Goal: Information Seeking & Learning: Check status

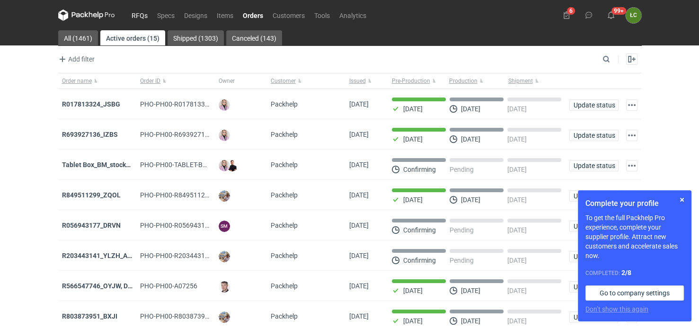
click at [140, 13] on link "RFQs" at bounding box center [140, 14] width 26 height 11
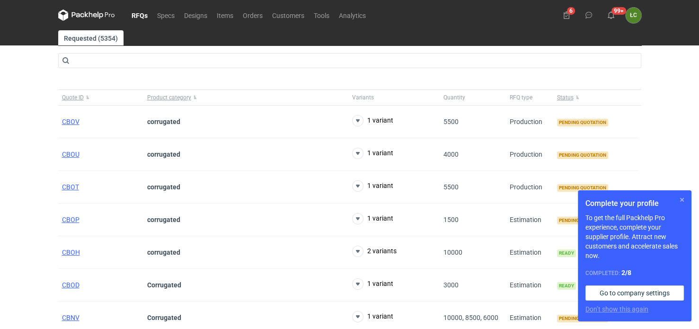
click at [681, 199] on button "button" at bounding box center [681, 199] width 11 height 11
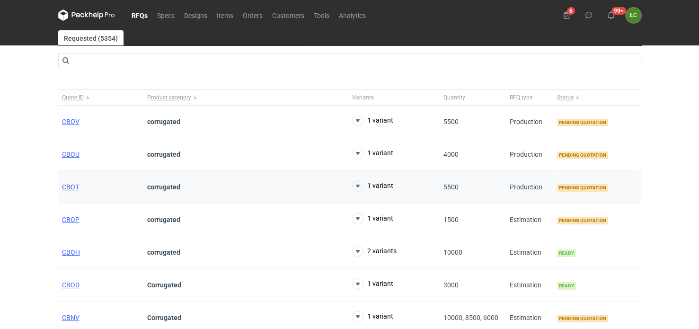
click at [71, 184] on span "CBOT" at bounding box center [70, 187] width 17 height 8
click at [71, 153] on span "CBOU" at bounding box center [71, 155] width 18 height 8
click at [75, 187] on span "CBOT" at bounding box center [70, 187] width 17 height 8
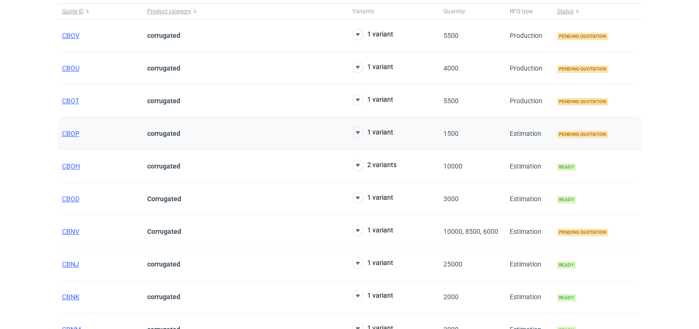
scroll to position [95, 0]
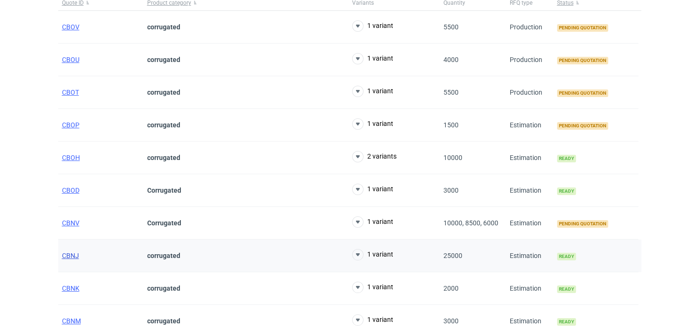
click at [70, 252] on span "CBNJ" at bounding box center [70, 256] width 17 height 8
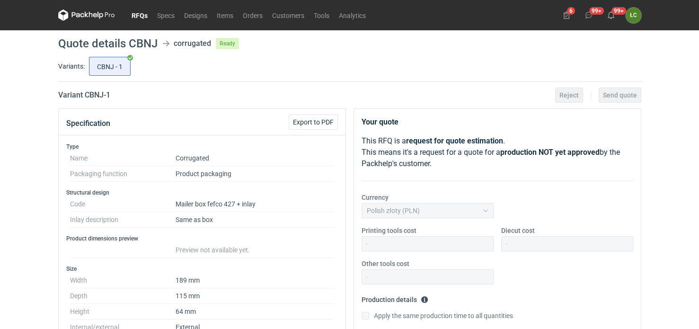
click at [141, 16] on link "RFQs" at bounding box center [140, 14] width 26 height 11
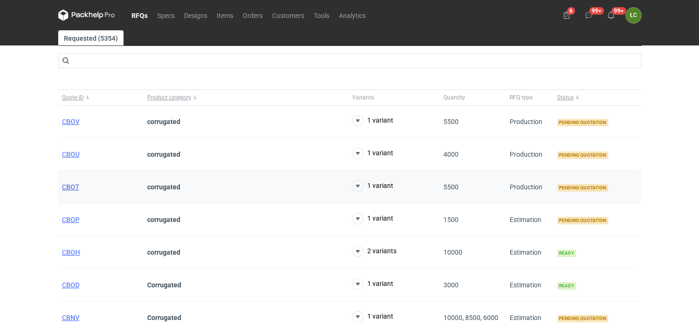
click at [71, 185] on span "CBOT" at bounding box center [70, 187] width 17 height 8
click at [70, 157] on span "CBOU" at bounding box center [71, 155] width 18 height 8
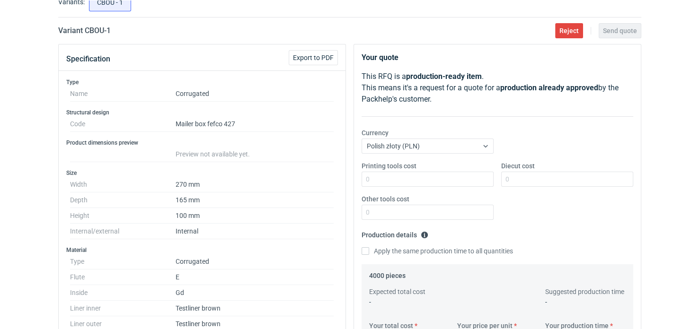
scroll to position [47, 0]
